Goal: Use online tool/utility: Utilize a website feature to perform a specific function

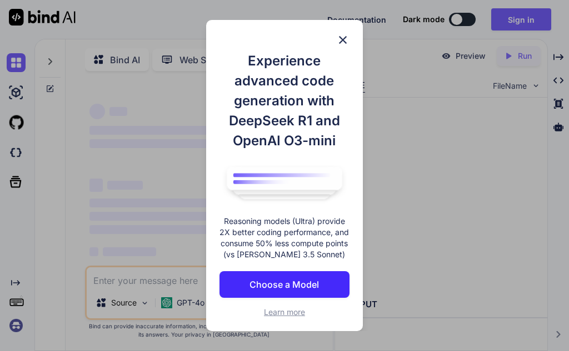
type textarea "x"
click at [278, 310] on span "Learn more" at bounding box center [284, 312] width 41 height 9
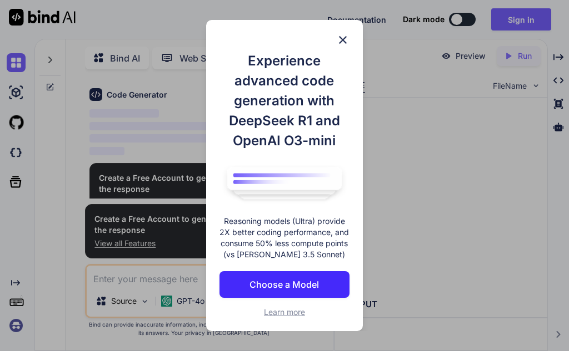
scroll to position [651, 0]
click at [342, 41] on img at bounding box center [342, 39] width 13 height 13
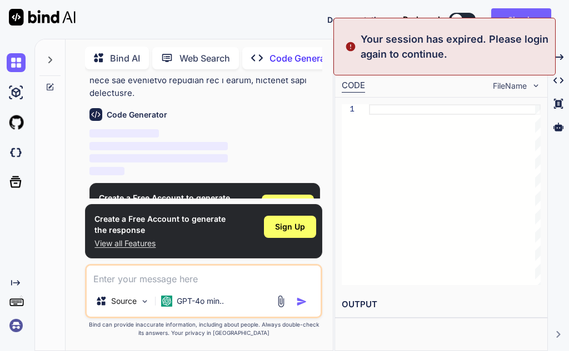
scroll to position [508, 0]
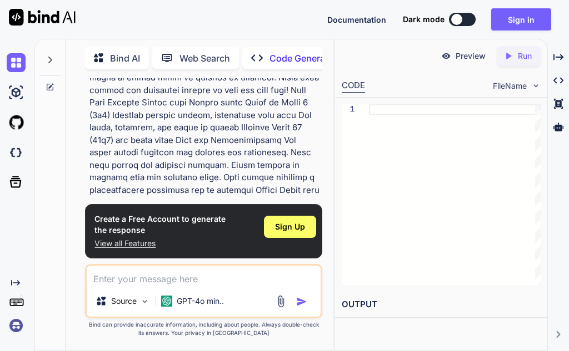
drag, startPoint x: 380, startPoint y: 109, endPoint x: 408, endPoint y: 112, distance: 28.5
click at [408, 112] on div "1" at bounding box center [440, 194] width 199 height 181
click at [144, 274] on textarea at bounding box center [203, 276] width 233 height 20
type textarea "code'"
click at [300, 300] on img "button" at bounding box center [301, 302] width 11 height 11
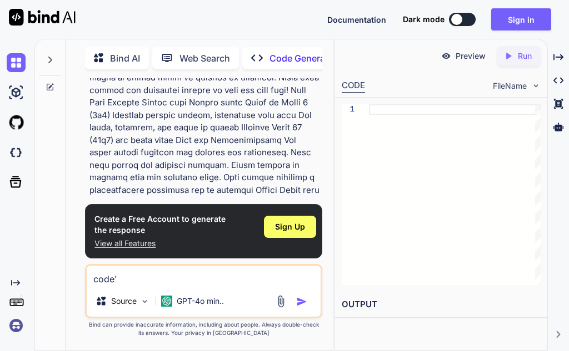
click at [302, 305] on img "button" at bounding box center [301, 302] width 11 height 11
drag, startPoint x: 302, startPoint y: 305, endPoint x: 318, endPoint y: 309, distance: 16.7
click at [308, 309] on div "code' Source GPT-4o min.." at bounding box center [203, 291] width 237 height 54
click at [318, 309] on div "Source GPT-4o min.." at bounding box center [203, 303] width 233 height 27
click at [91, 261] on div "You Code Generator ‌ ‌ ‌ ‌ Create a Free Account to generate the response View …" at bounding box center [203, 214] width 237 height 273
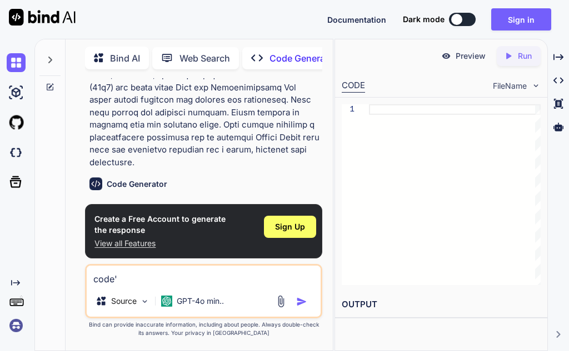
scroll to position [397, 0]
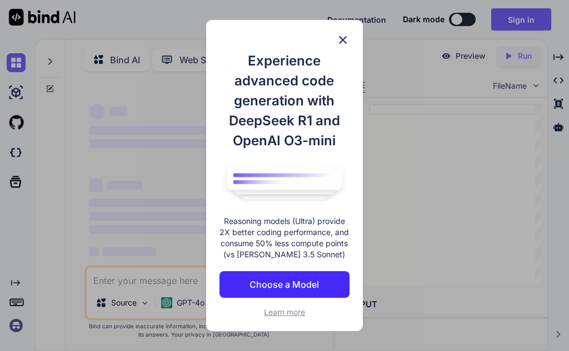
click at [344, 37] on img at bounding box center [342, 39] width 13 height 13
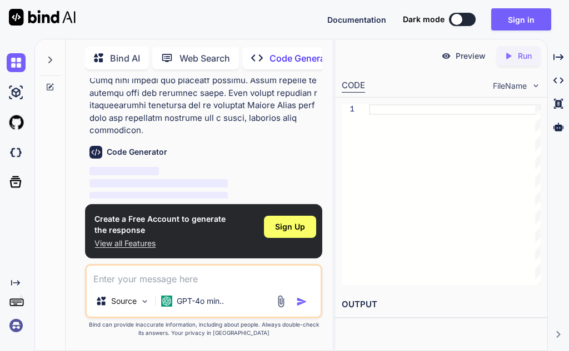
scroll to position [651, 0]
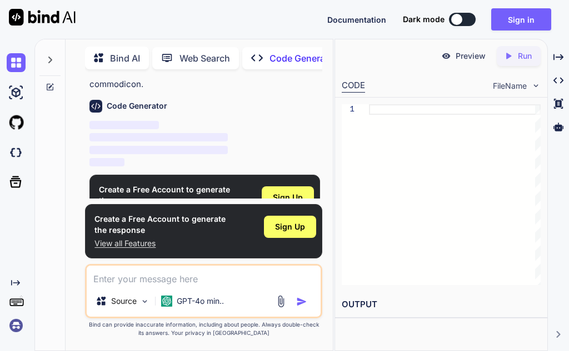
type textarea "x"
